Goal: Transaction & Acquisition: Book appointment/travel/reservation

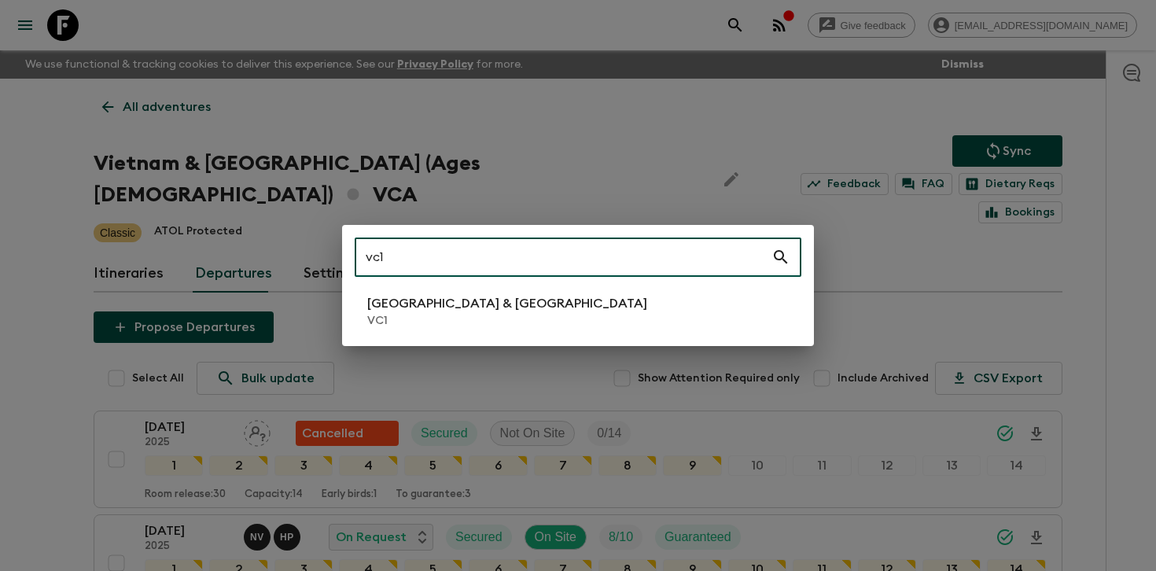
type input "vc1"
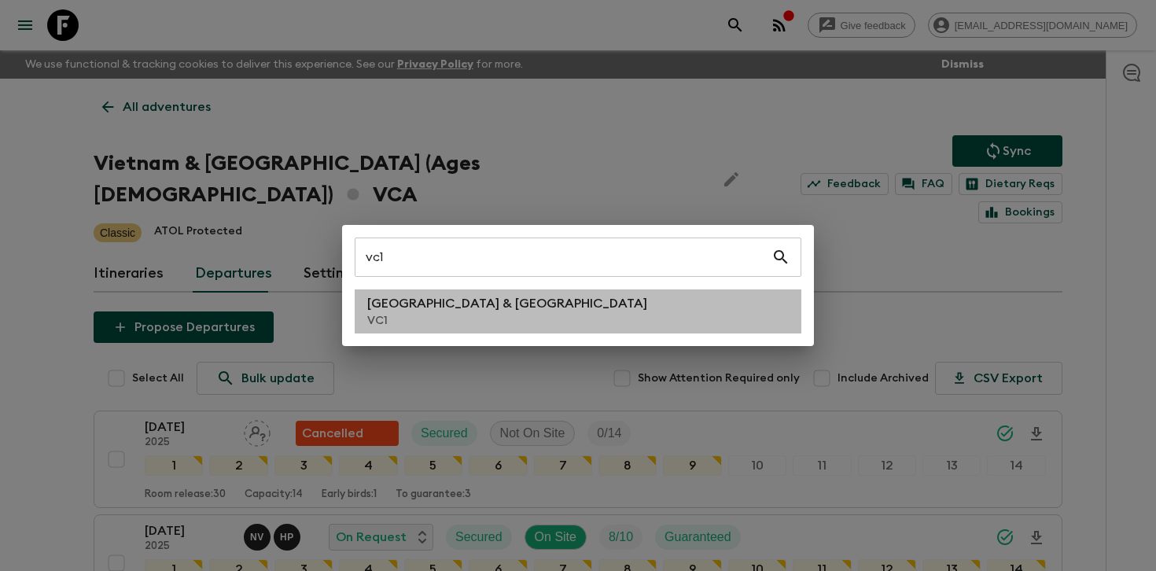
click at [469, 311] on p "[GEOGRAPHIC_DATA] & [GEOGRAPHIC_DATA]" at bounding box center [507, 303] width 280 height 19
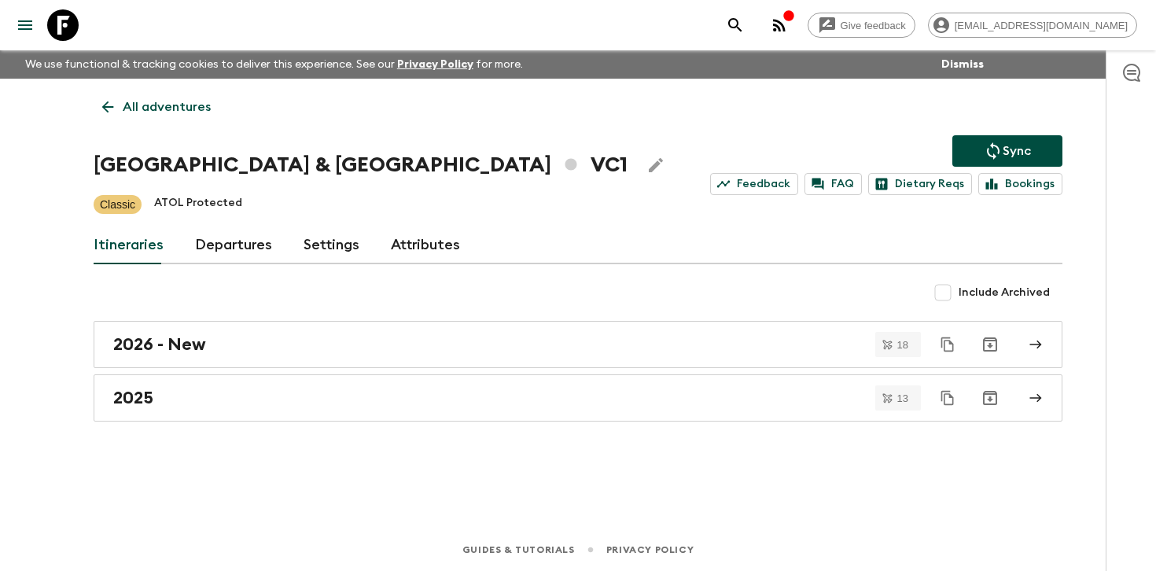
click at [231, 244] on link "Departures" at bounding box center [233, 246] width 77 height 38
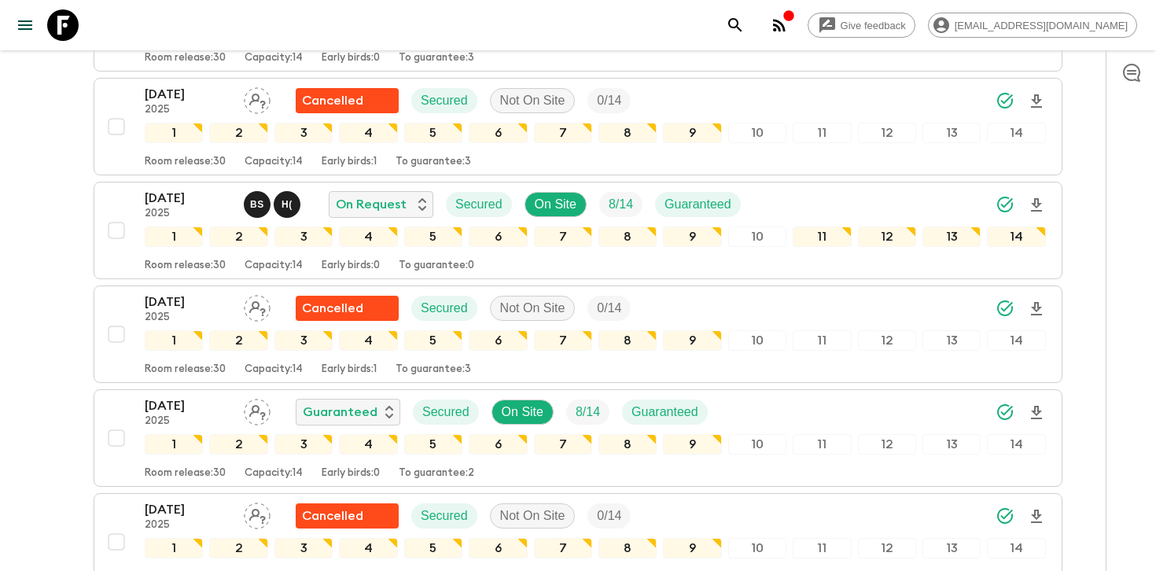
scroll to position [514, 0]
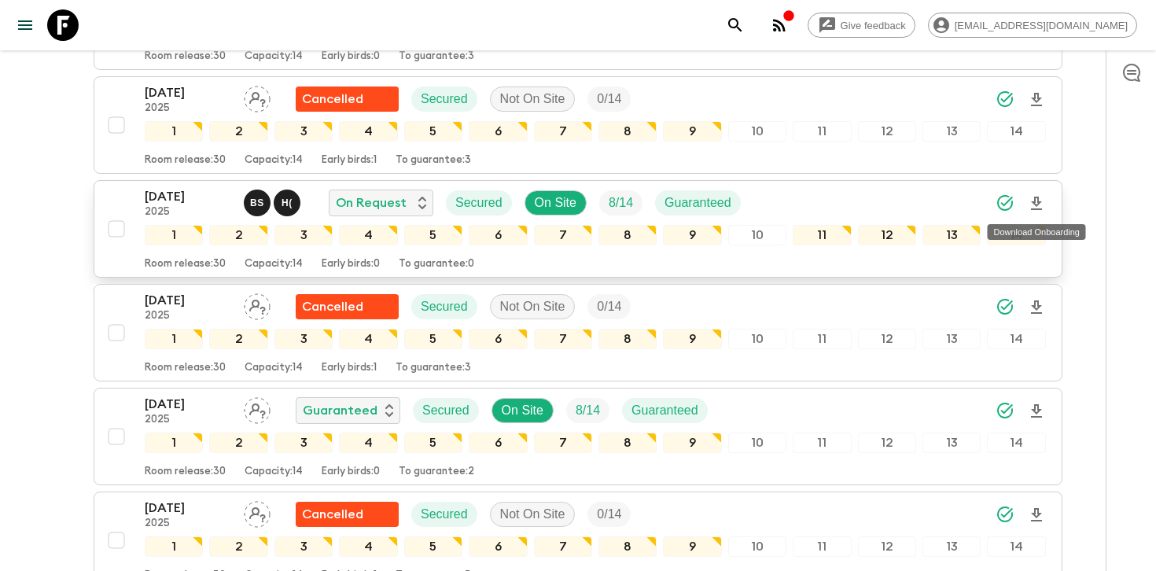
click at [1035, 205] on icon "Download Onboarding" at bounding box center [1036, 203] width 11 height 13
